Goal: Check status

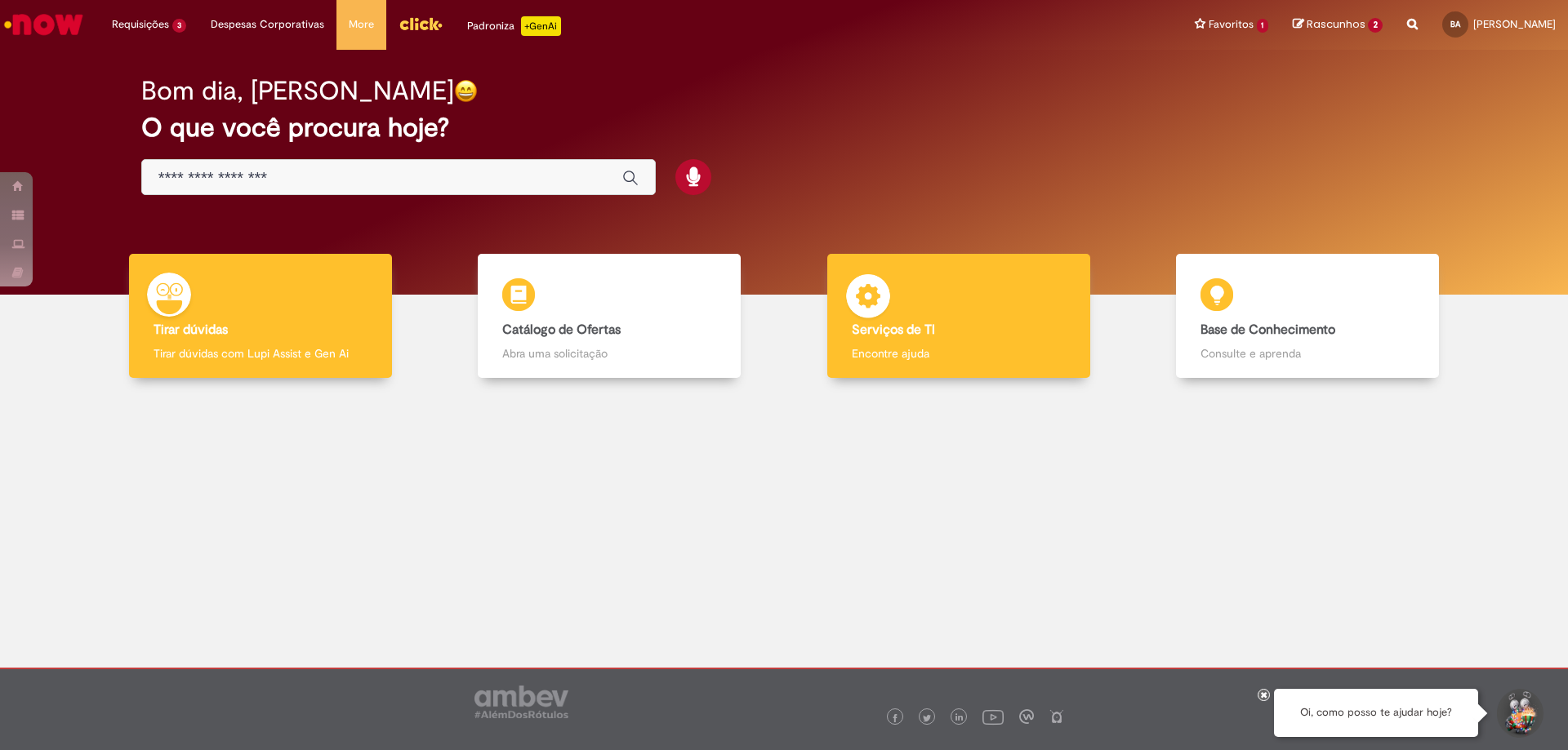
click at [930, 320] on div "Serviços de TI Serviços de TI Encontre ajuda" at bounding box center [958, 317] width 263 height 125
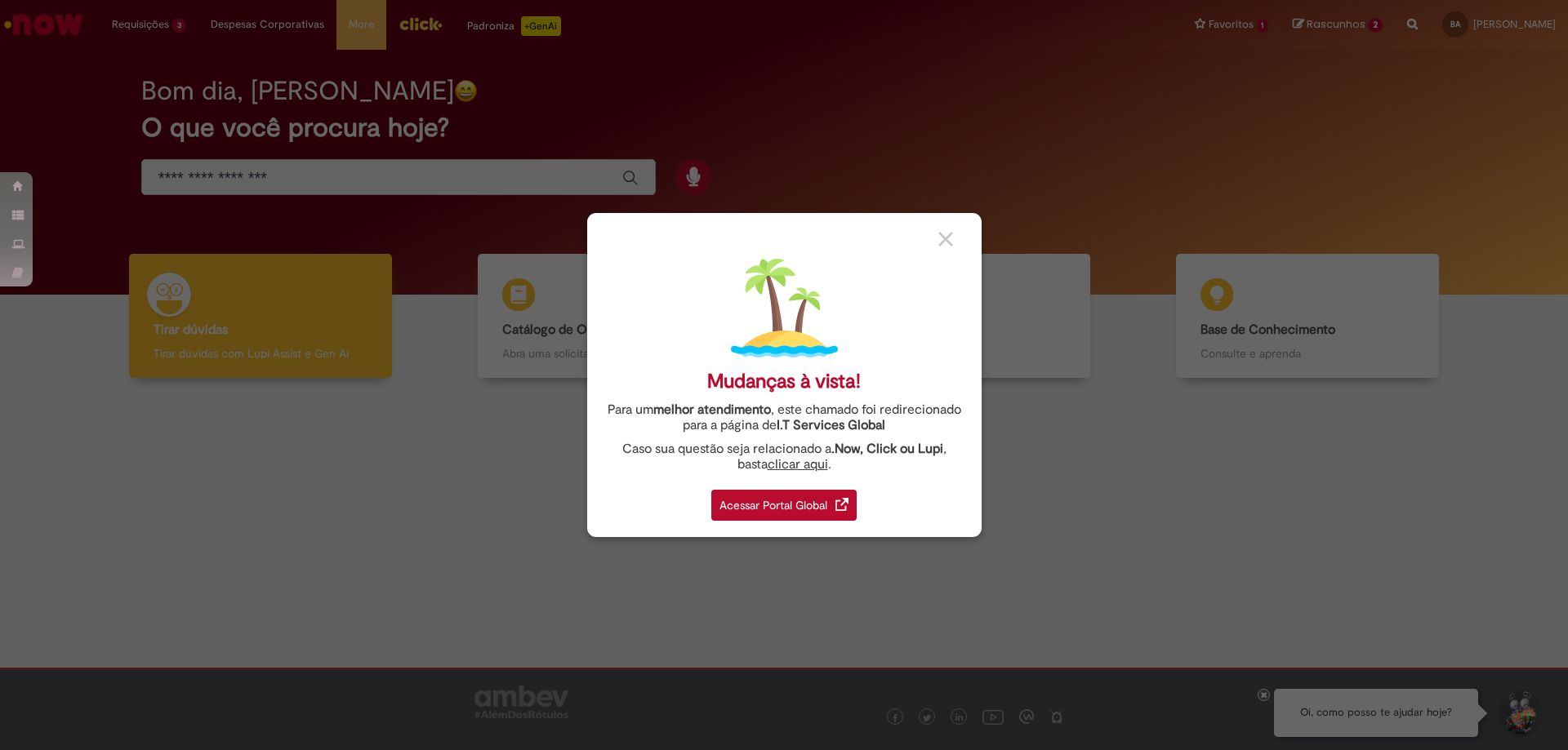
click at [815, 519] on div "Acessar Portal Global" at bounding box center [784, 505] width 145 height 31
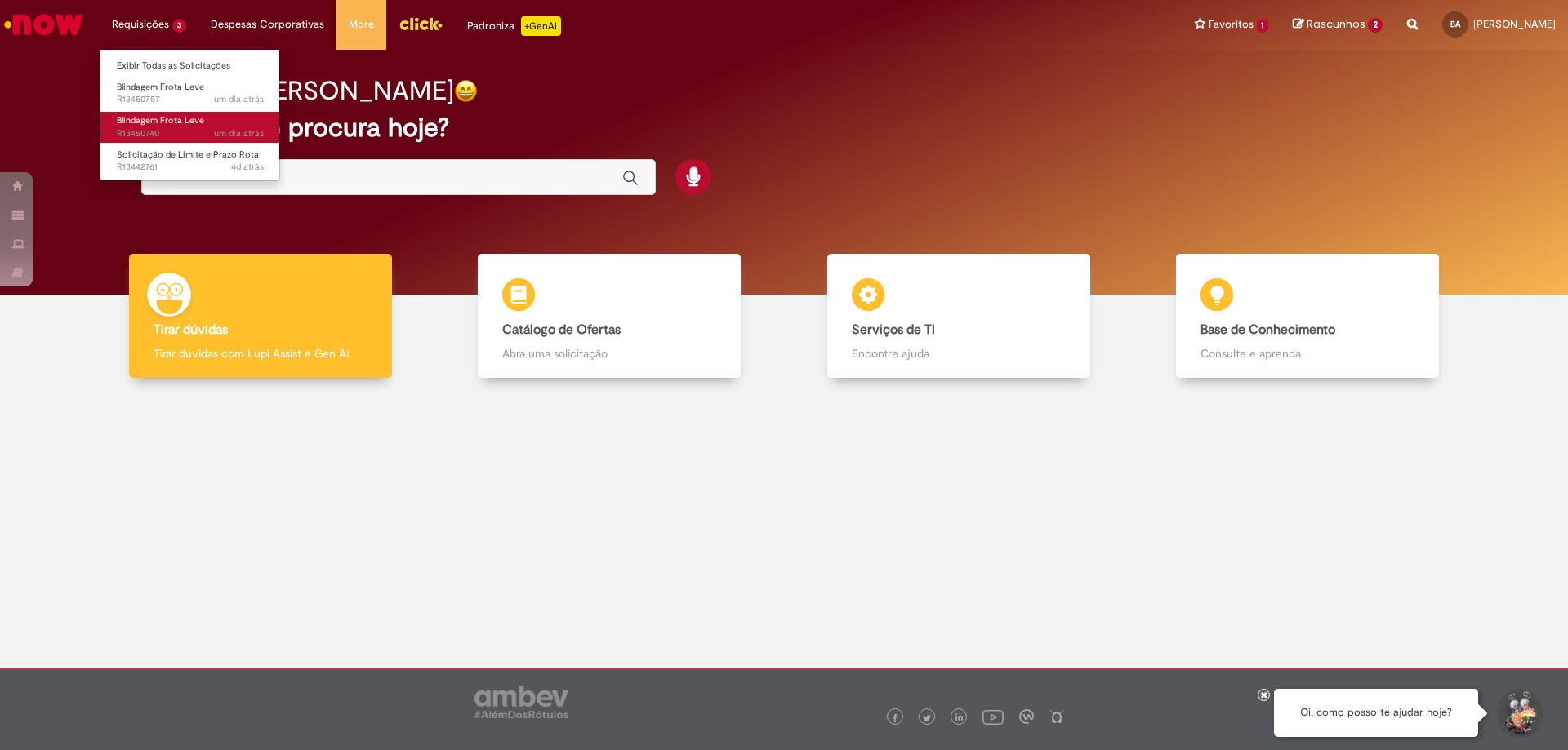
click at [217, 118] on link "Blindagem Frota Leve um dia atrás um dia atrás R13450740" at bounding box center [189, 127] width 179 height 30
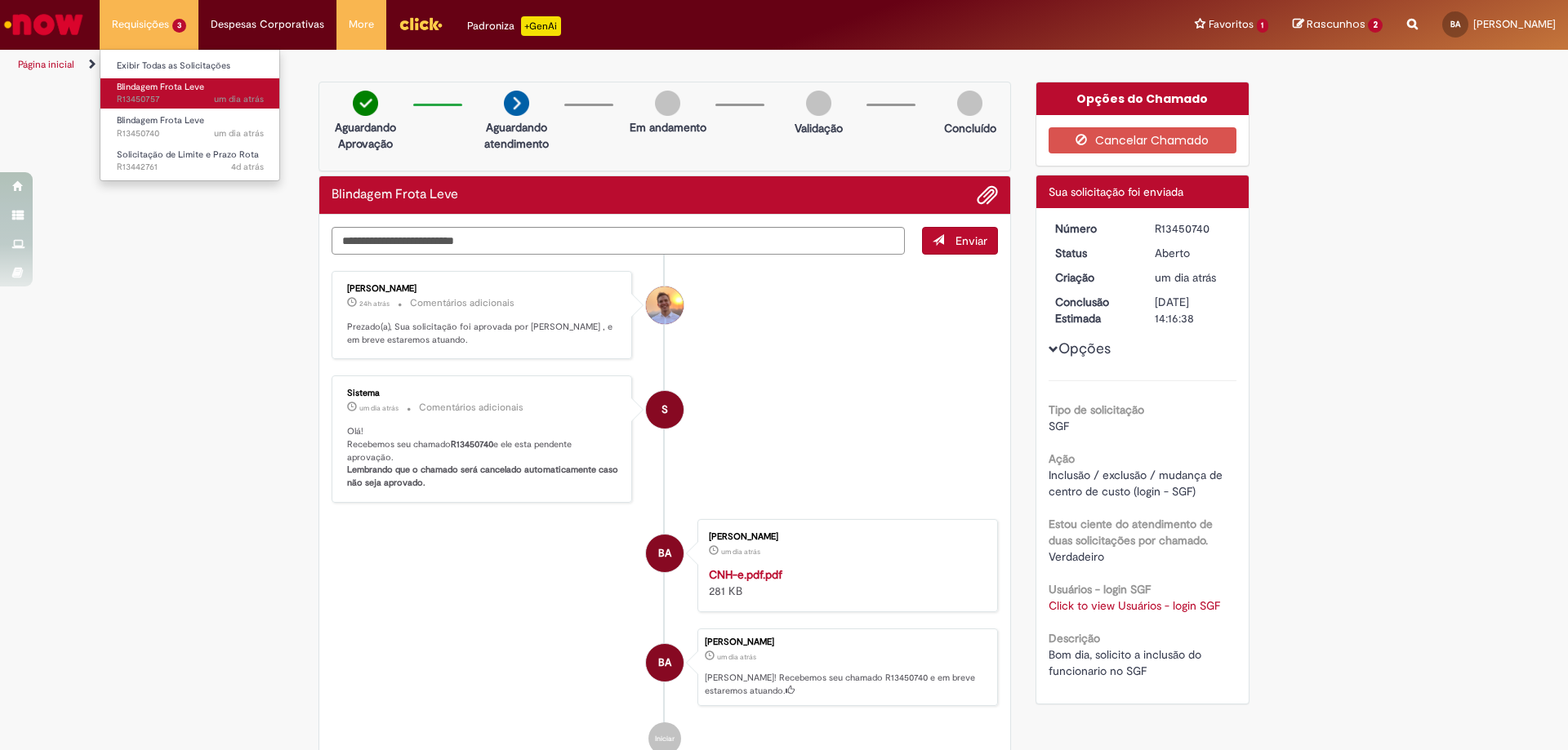
click at [173, 83] on span "Blindagem Frota Leve" at bounding box center [160, 87] width 88 height 12
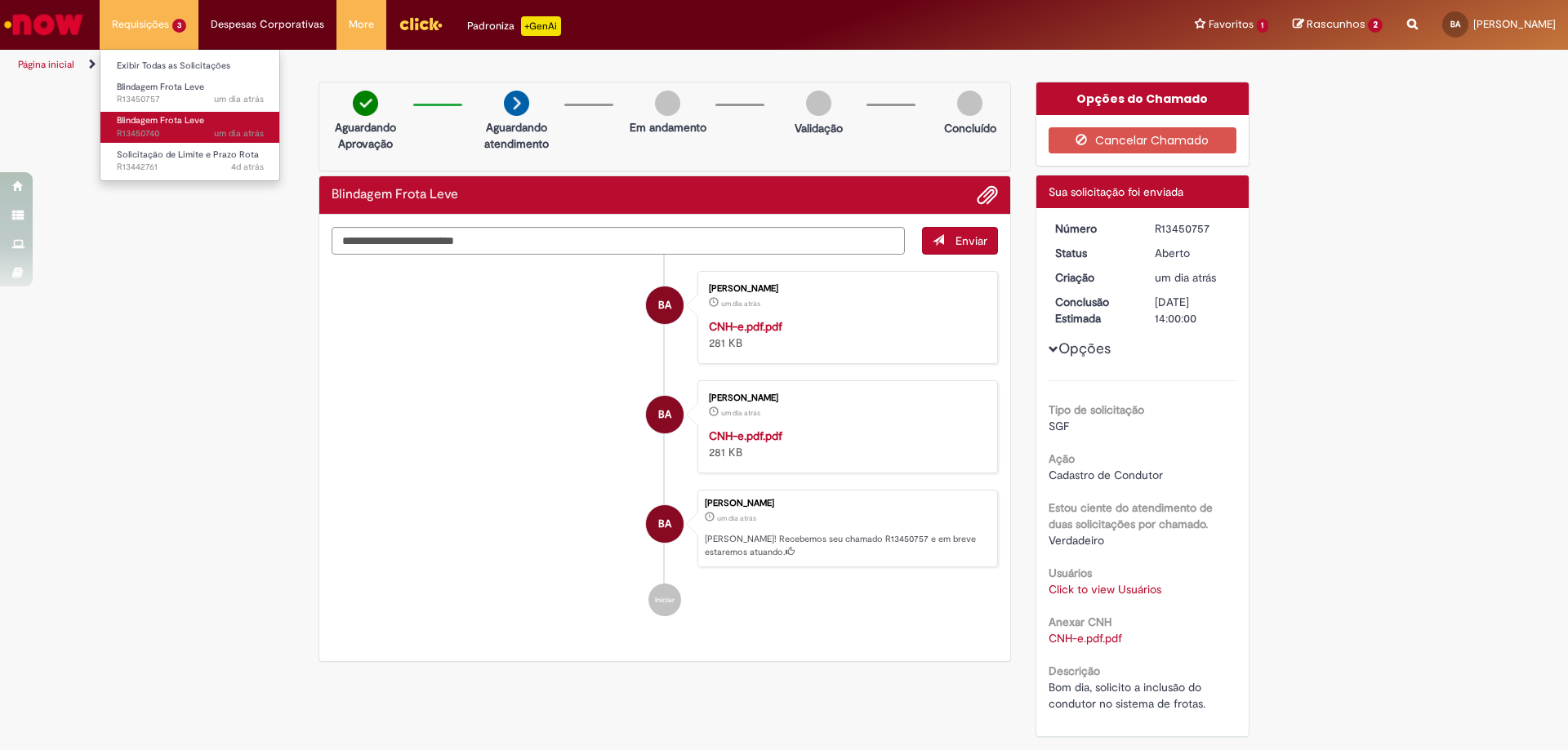
click at [223, 126] on link "Blindagem Frota Leve um dia atrás um dia atrás R13450740" at bounding box center [189, 127] width 179 height 30
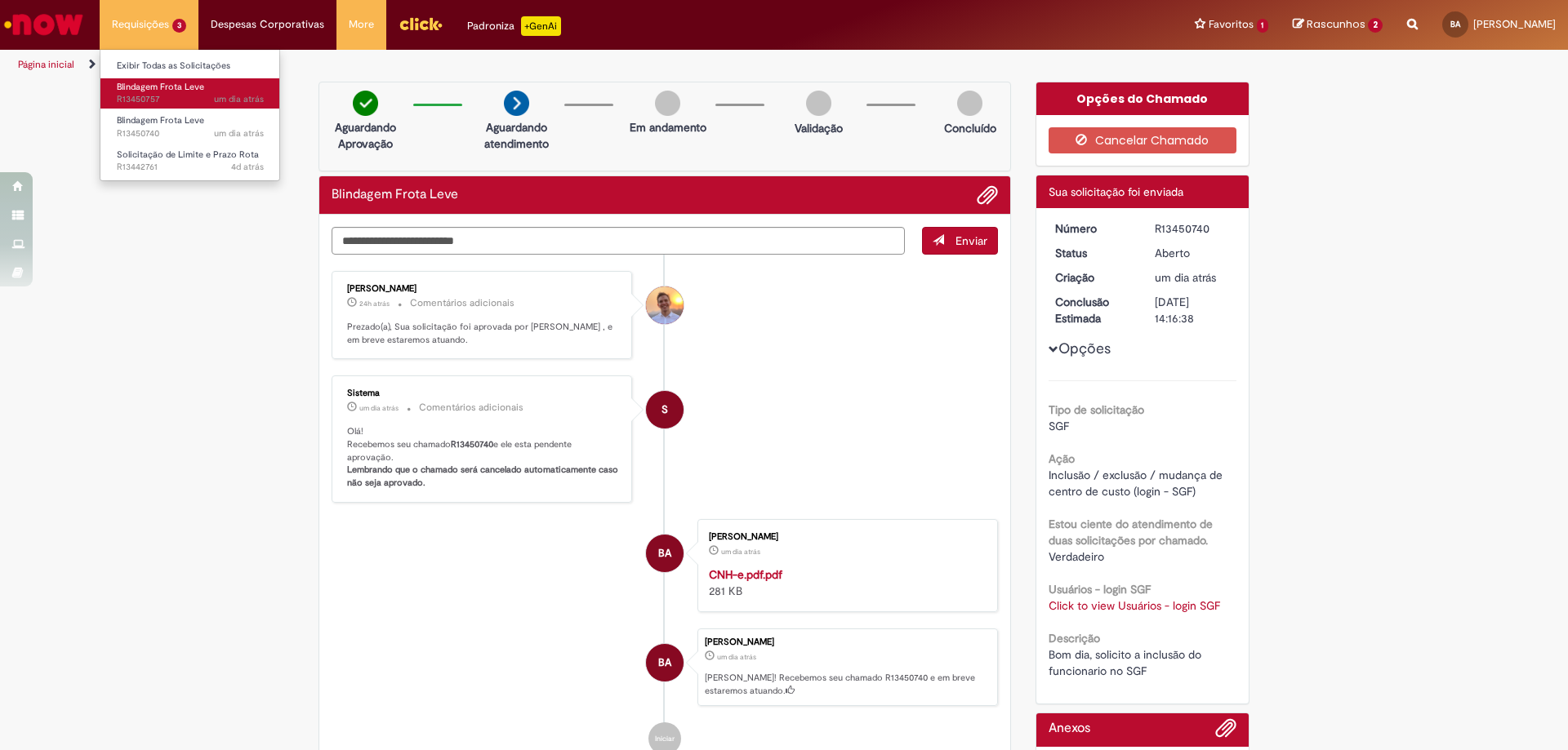
click at [140, 86] on span "Blindagem Frota Leve" at bounding box center [160, 87] width 88 height 12
